Goal: Check status: Check status

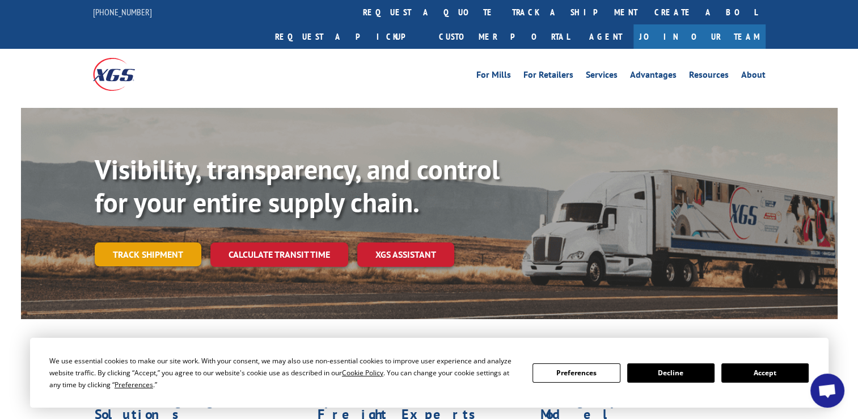
click at [166, 242] on link "Track shipment" at bounding box center [148, 254] width 107 height 24
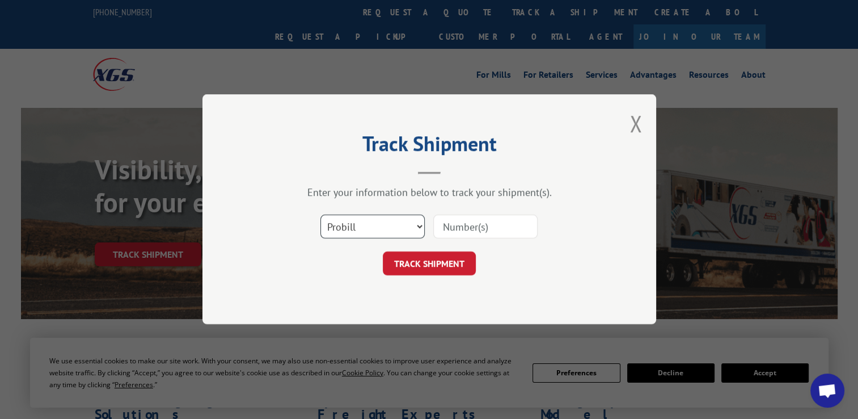
click at [416, 227] on select "Select category... Probill BOL PO" at bounding box center [372, 227] width 104 height 24
select select "bol"
click at [320, 215] on select "Select category... Probill BOL PO" at bounding box center [372, 227] width 104 height 24
click at [447, 226] on input at bounding box center [485, 227] width 104 height 24
type input "4089318"
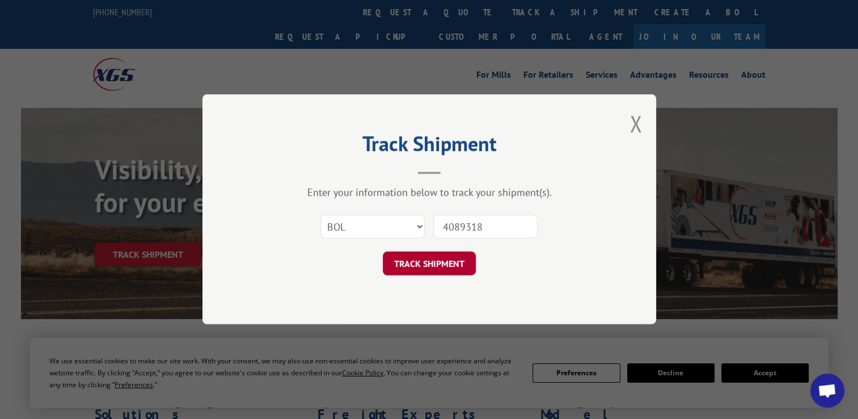
click at [397, 252] on button "TRACK SHIPMENT" at bounding box center [429, 264] width 93 height 24
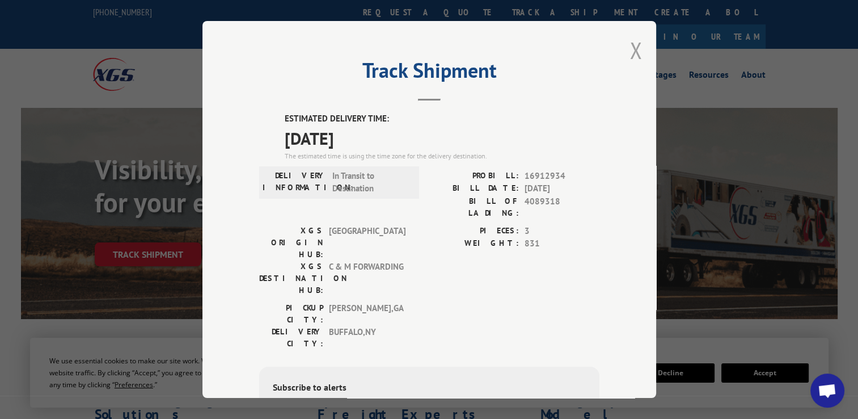
click at [633, 50] on button "Close modal" at bounding box center [635, 50] width 12 height 30
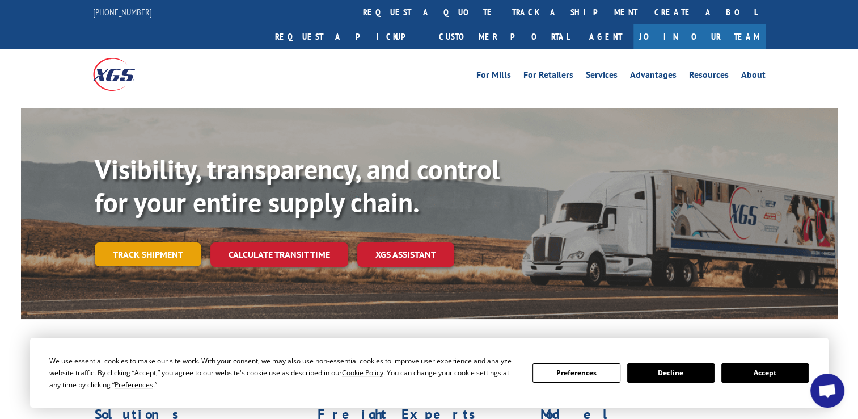
click at [176, 242] on link "Track shipment" at bounding box center [148, 254] width 107 height 24
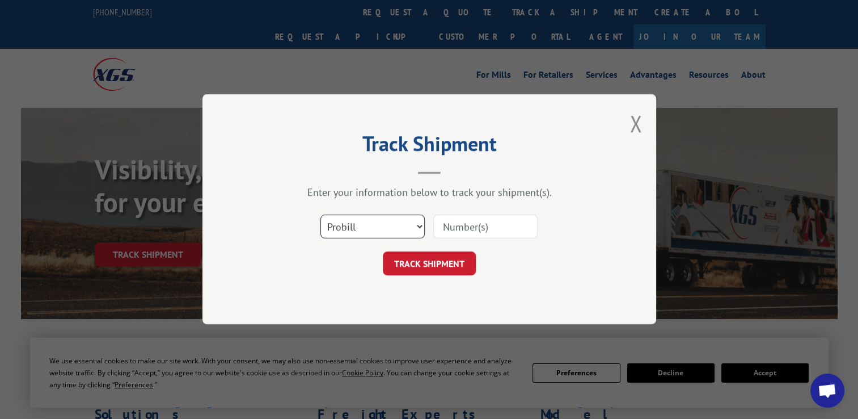
click at [417, 230] on select "Select category... Probill BOL PO" at bounding box center [372, 227] width 104 height 24
select select "bol"
click at [320, 215] on select "Select category... Probill BOL PO" at bounding box center [372, 227] width 104 height 24
click at [444, 228] on input at bounding box center [485, 227] width 104 height 24
paste input "54404525"
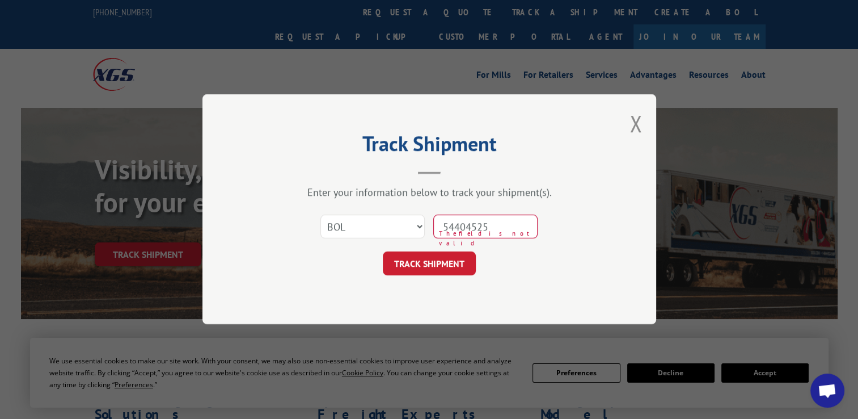
click at [466, 225] on input "54404525" at bounding box center [485, 227] width 104 height 24
type input "54404525"
click at [446, 260] on button "TRACK SHIPMENT" at bounding box center [429, 264] width 93 height 24
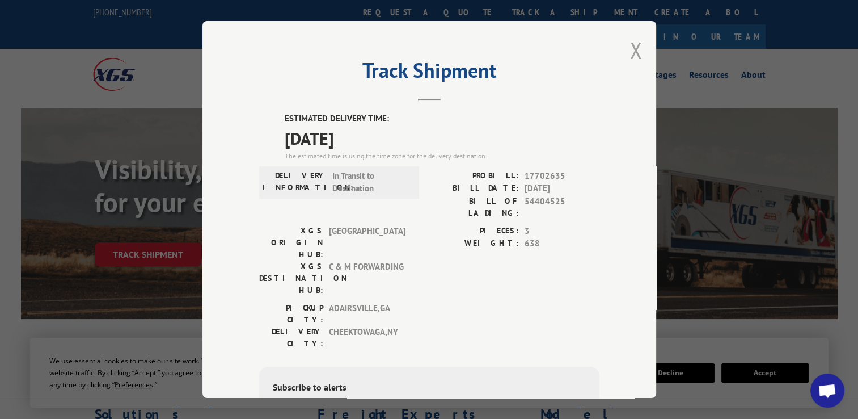
click at [632, 49] on button "Close modal" at bounding box center [635, 50] width 12 height 30
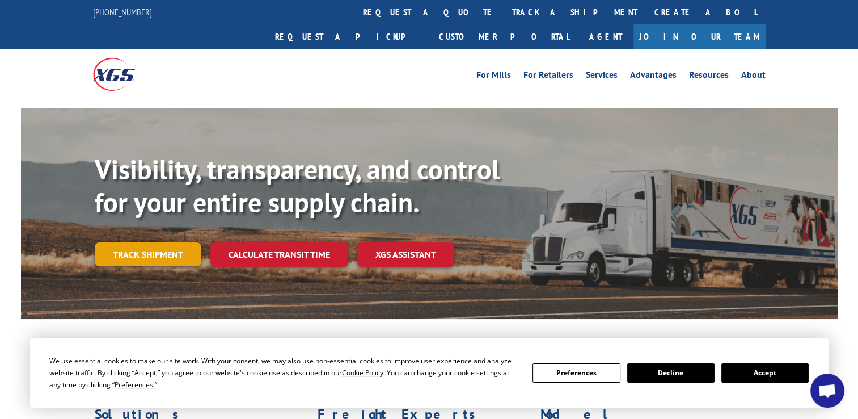
click at [144, 242] on link "Track shipment" at bounding box center [148, 254] width 107 height 24
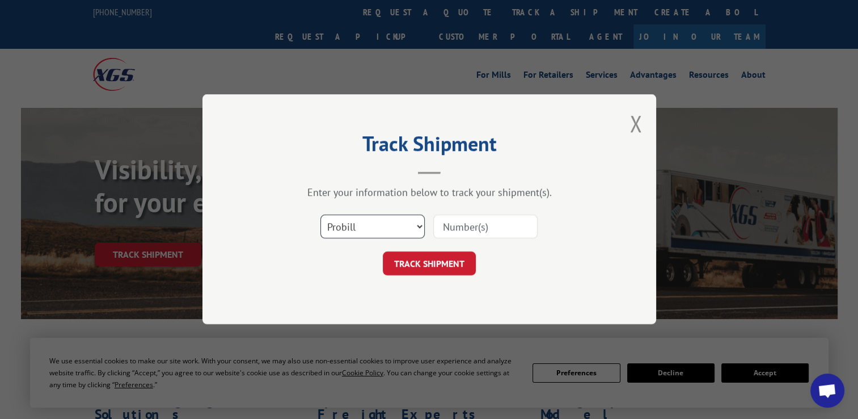
click at [421, 223] on select "Select category... Probill BOL PO" at bounding box center [372, 227] width 104 height 24
select select "bol"
click at [320, 215] on select "Select category... Probill BOL PO" at bounding box center [372, 227] width 104 height 24
click at [441, 228] on input at bounding box center [485, 227] width 104 height 24
paste input "54404525"
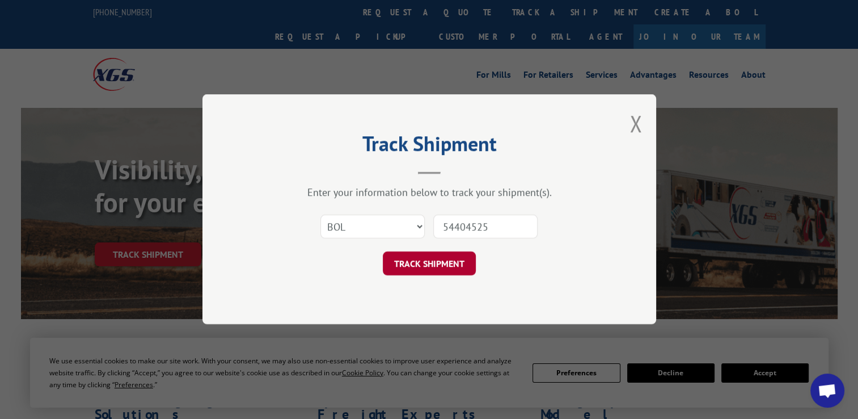
type input "54404525"
click at [424, 269] on button "TRACK SHIPMENT" at bounding box center [429, 264] width 93 height 24
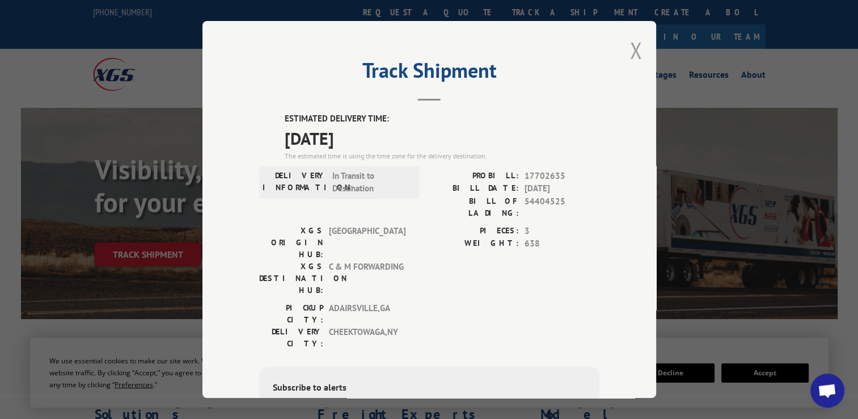
click at [629, 49] on button "Close modal" at bounding box center [635, 50] width 12 height 30
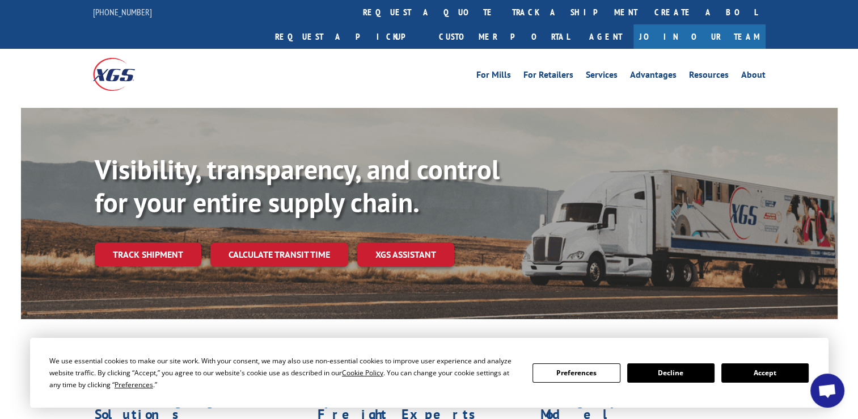
click at [137, 242] on link "Track shipment" at bounding box center [148, 254] width 107 height 24
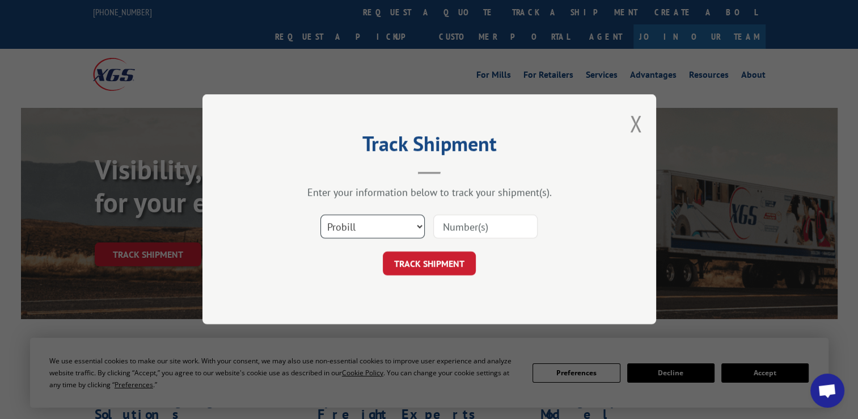
click at [419, 225] on select "Select category... Probill BOL PO" at bounding box center [372, 227] width 104 height 24
select select "bol"
click at [320, 215] on select "Select category... Probill BOL PO" at bounding box center [372, 227] width 104 height 24
click at [438, 228] on input at bounding box center [485, 227] width 104 height 24
paste input "15176699"
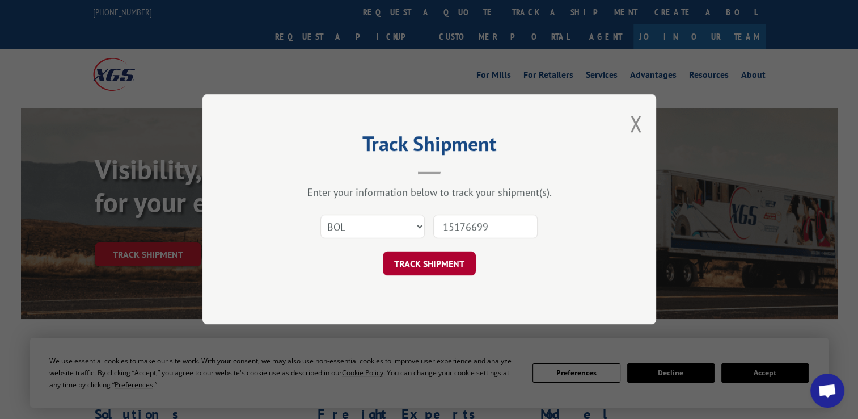
type input "15176699"
click at [427, 260] on button "TRACK SHIPMENT" at bounding box center [429, 264] width 93 height 24
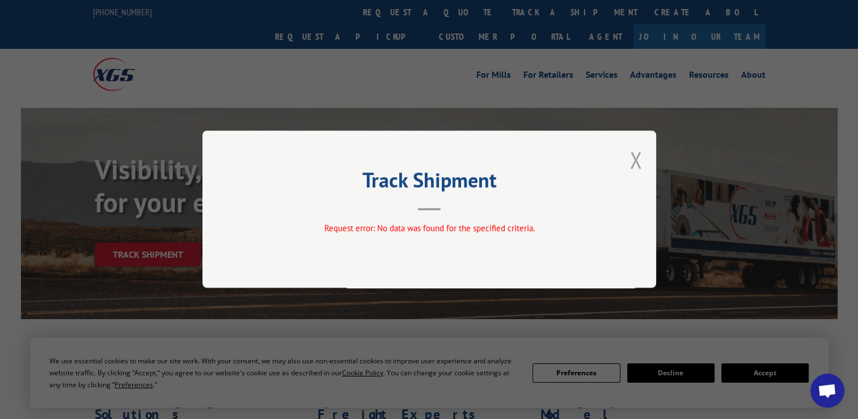
click at [636, 161] on button "Close modal" at bounding box center [635, 160] width 12 height 30
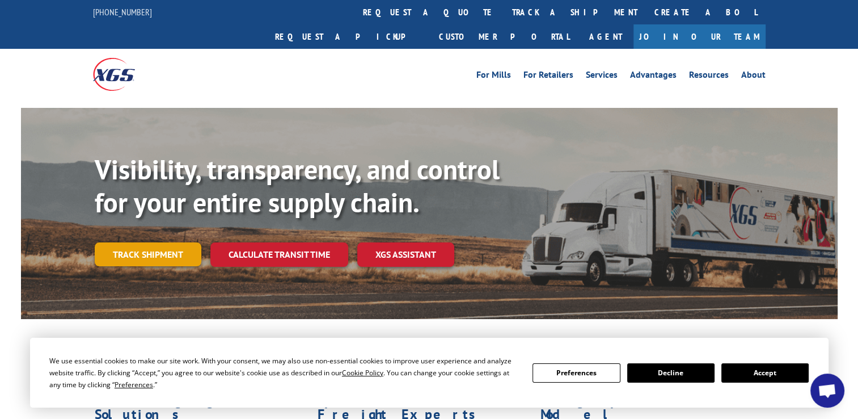
click at [142, 242] on link "Track shipment" at bounding box center [148, 254] width 107 height 24
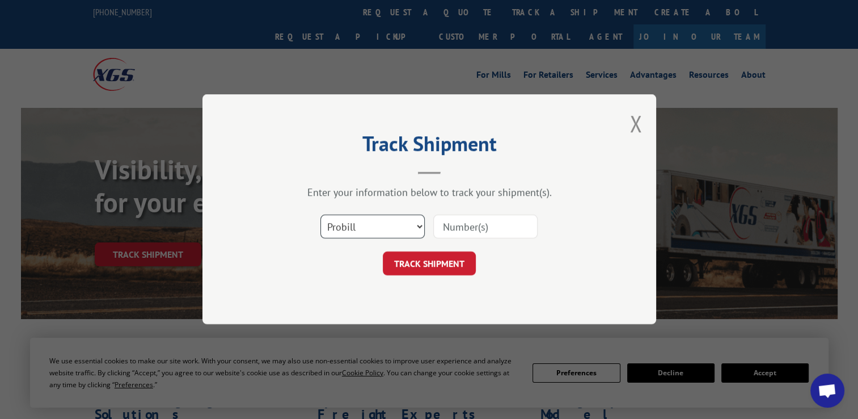
click at [417, 226] on select "Select category... Probill BOL PO" at bounding box center [372, 227] width 104 height 24
select select "po"
click at [320, 215] on select "Select category... Probill BOL PO" at bounding box center [372, 227] width 104 height 24
click at [451, 223] on input at bounding box center [485, 227] width 104 height 24
type input "18156"
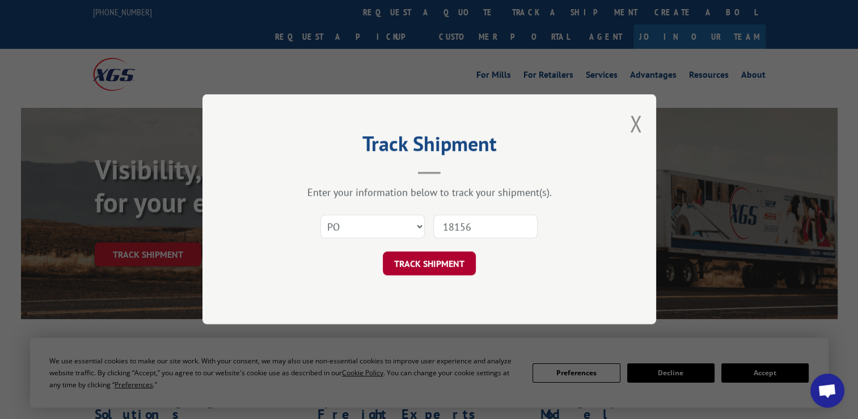
click at [423, 269] on button "TRACK SHIPMENT" at bounding box center [429, 264] width 93 height 24
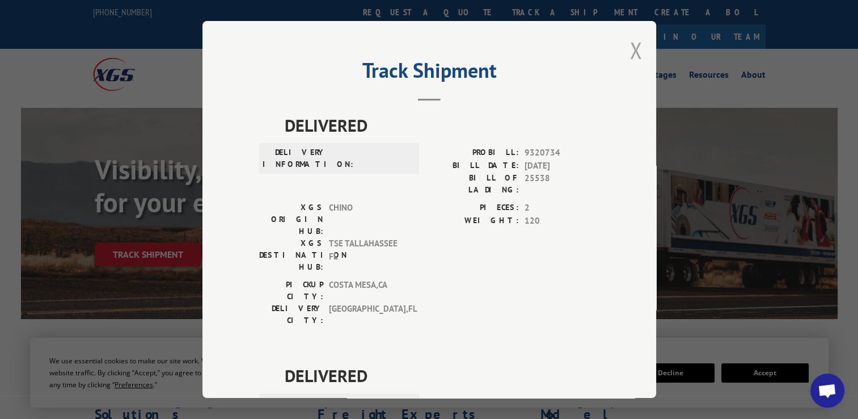
click at [629, 50] on button "Close modal" at bounding box center [635, 50] width 12 height 30
